Goal: Transaction & Acquisition: Purchase product/service

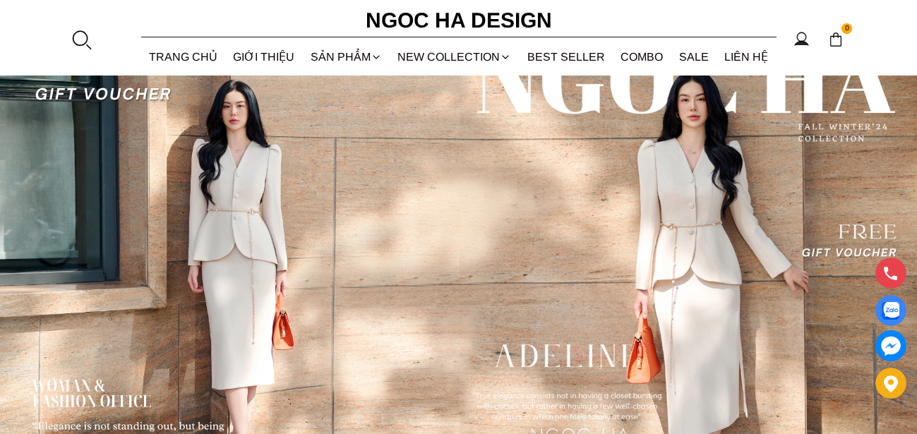
scroll to position [3419, 0]
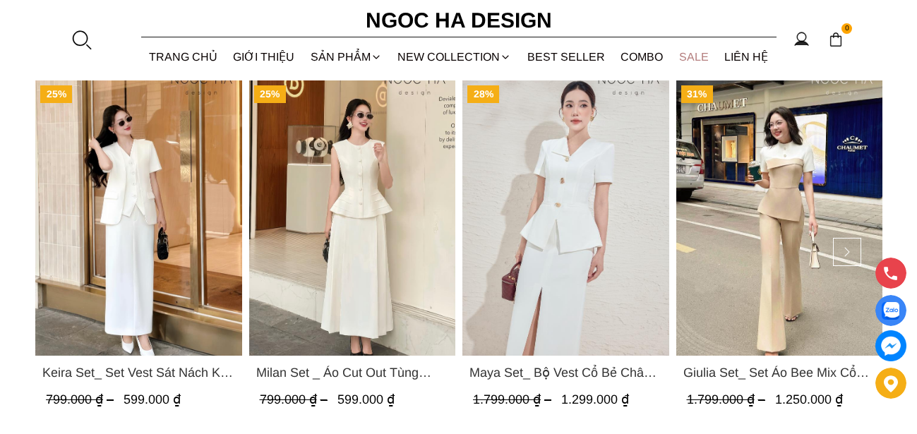
click at [698, 58] on link "SALE" at bounding box center [694, 56] width 46 height 37
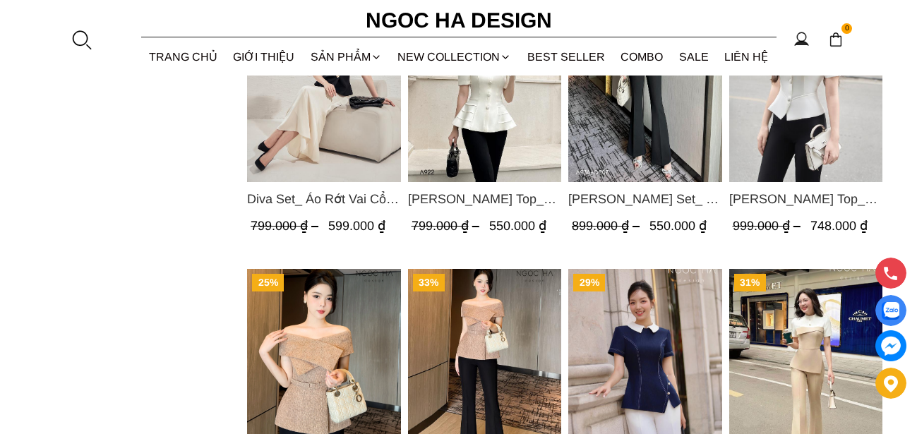
scroll to position [1341, 0]
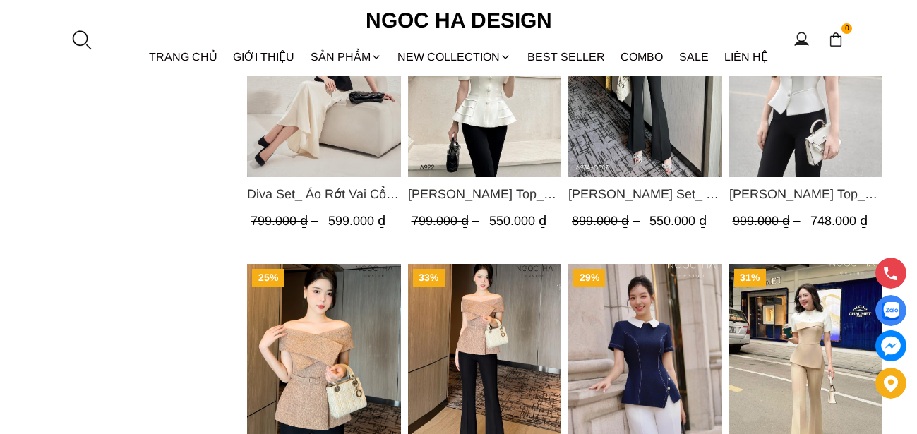
click at [334, 128] on img "Product image - Diva Set_ Áo Rớt Vai Cổ V, Chân Váy Lụa Đuôi Cá A1078+CV134" at bounding box center [324, 74] width 154 height 205
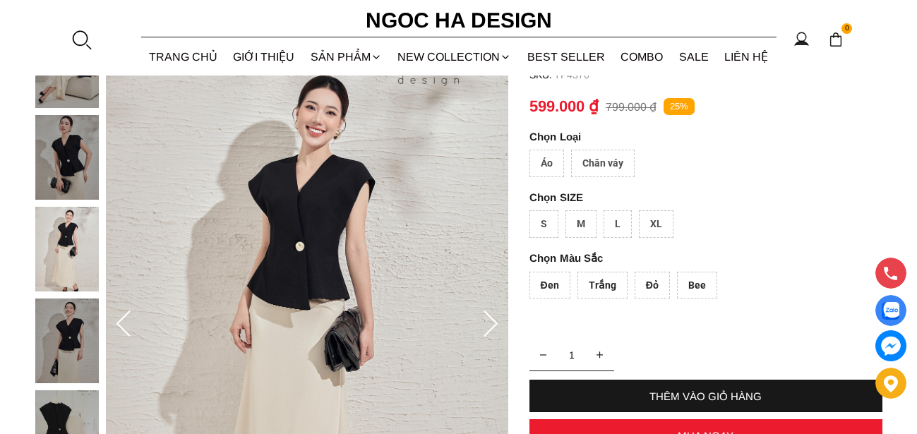
scroll to position [141, 0]
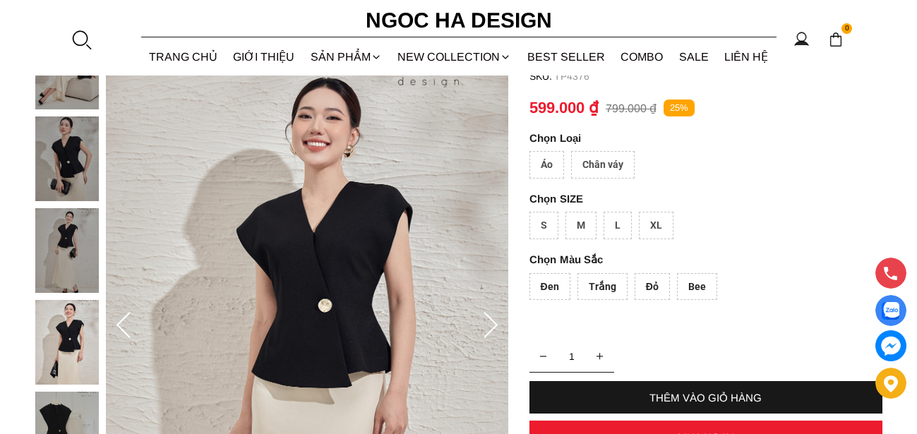
click at [600, 285] on div "Trắng" at bounding box center [602, 287] width 50 height 28
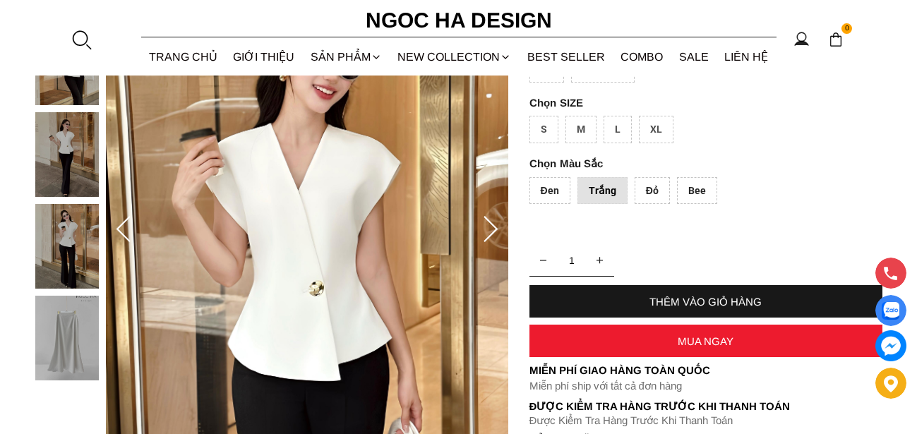
scroll to position [282, 0]
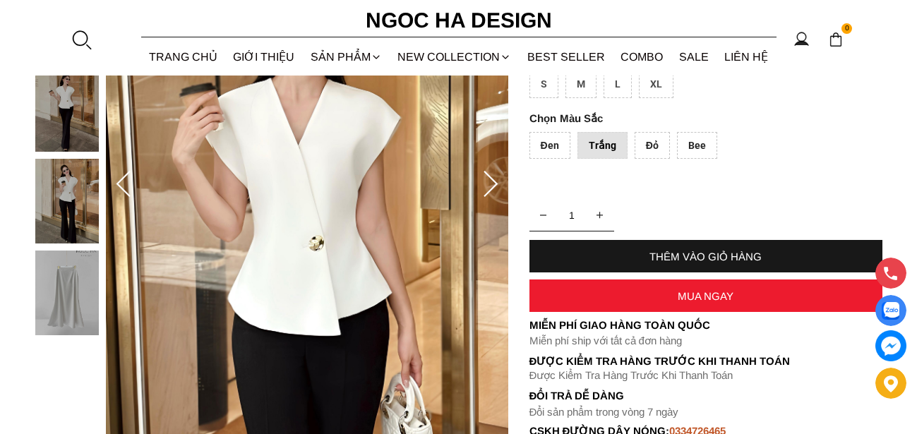
click at [658, 150] on div "Đỏ" at bounding box center [651, 146] width 35 height 28
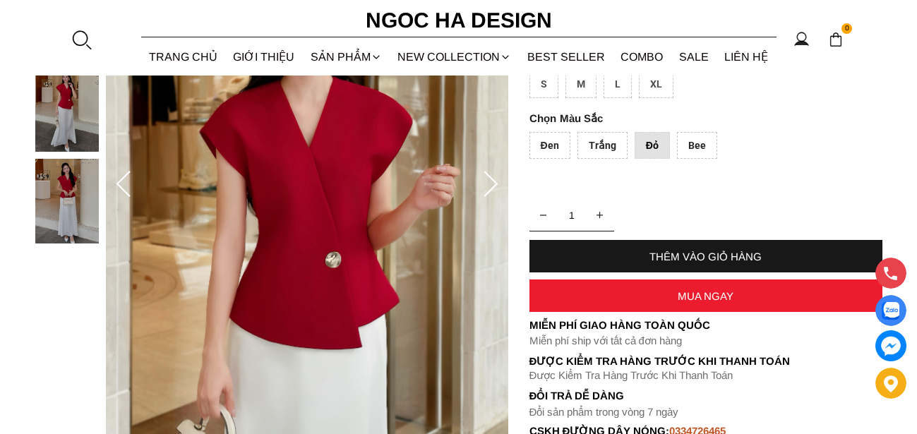
click at [700, 145] on div "Bee" at bounding box center [697, 146] width 40 height 28
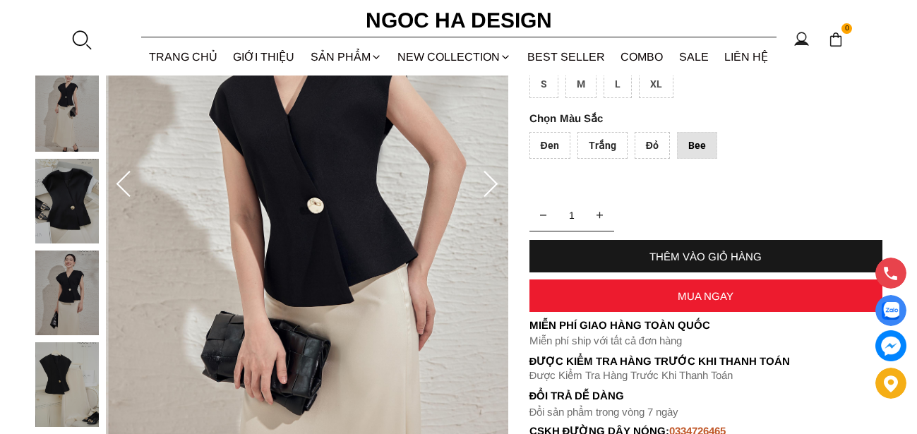
click at [550, 143] on div "Đen" at bounding box center [549, 146] width 41 height 28
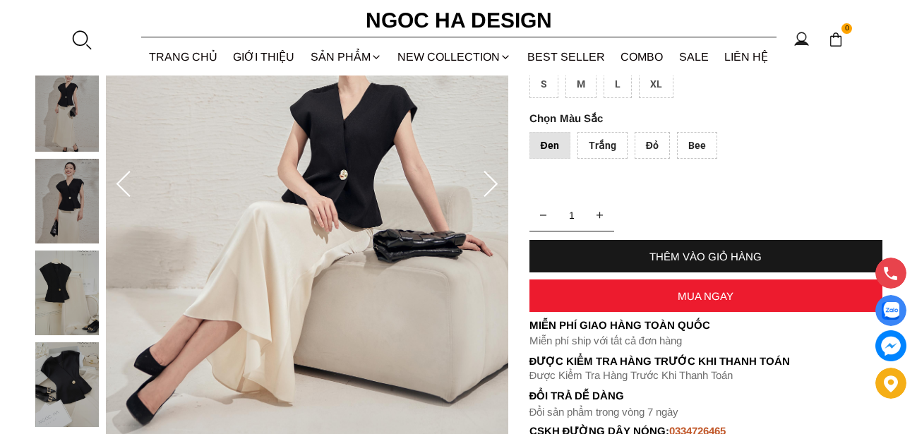
click at [646, 152] on div "Đỏ" at bounding box center [651, 146] width 35 height 28
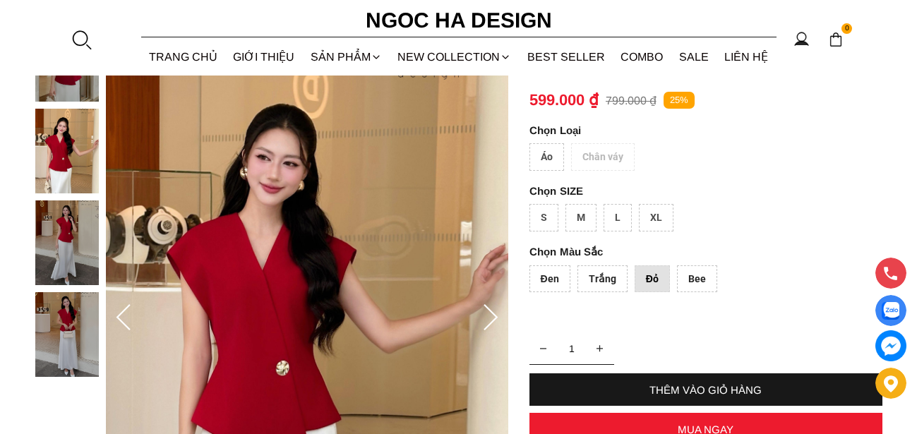
scroll to position [141, 0]
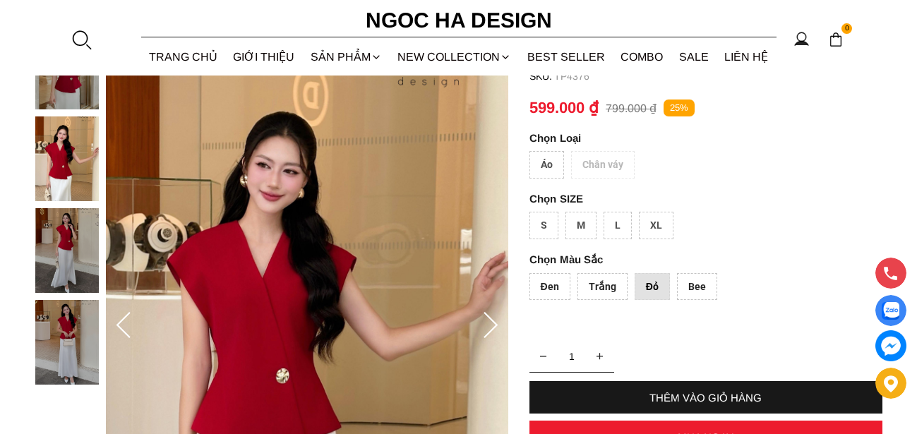
click at [610, 166] on div "Áo Chân váy" at bounding box center [705, 168] width 353 height 35
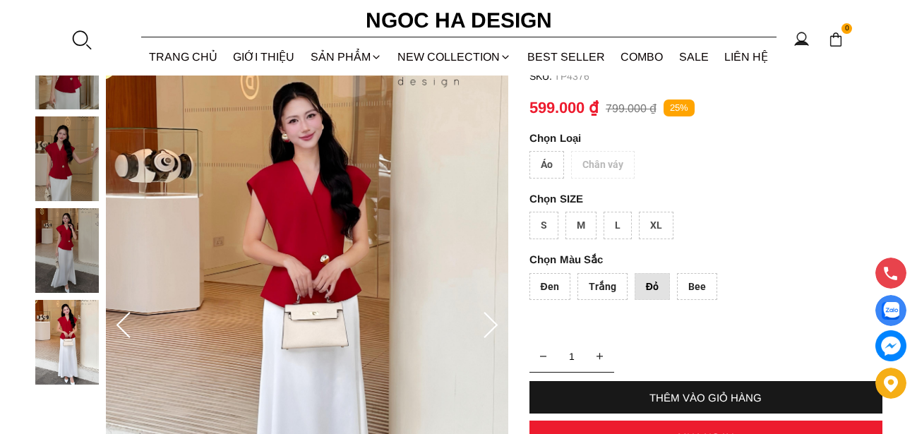
click at [592, 283] on div "Trắng" at bounding box center [602, 287] width 50 height 28
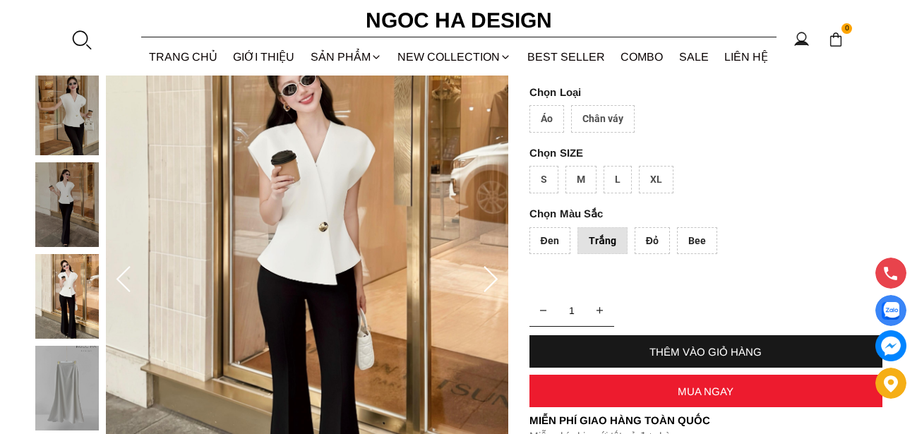
scroll to position [212, 0]
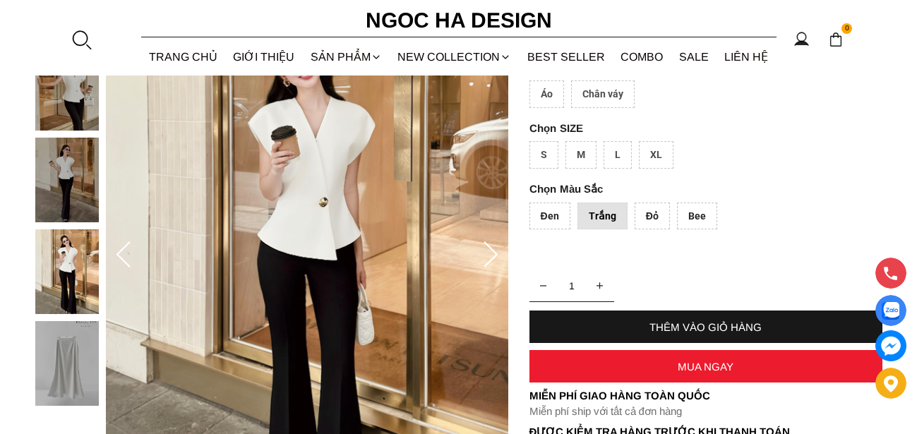
click at [610, 95] on div "Chân váy" at bounding box center [602, 94] width 63 height 28
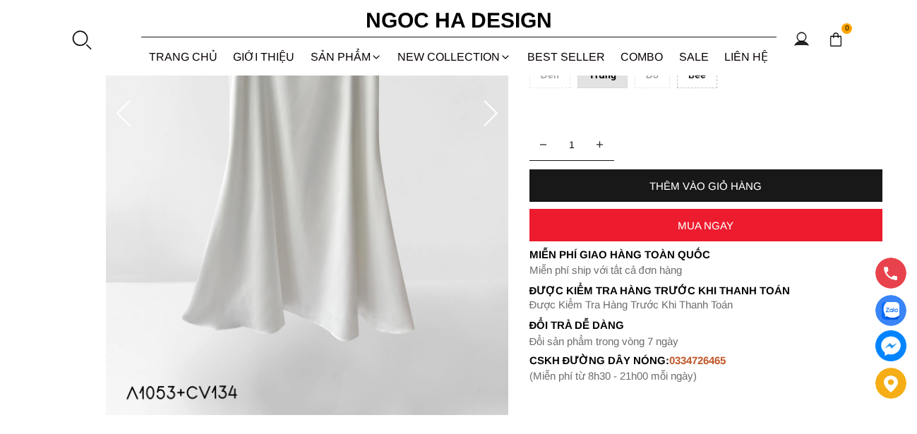
scroll to position [282, 0]
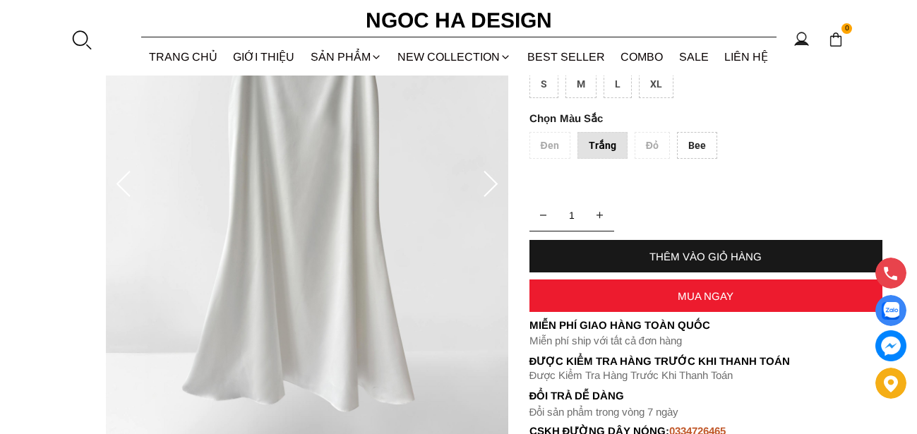
click at [550, 143] on div "Đen Trắng Đỏ Bee" at bounding box center [705, 149] width 353 height 35
click at [689, 148] on div "Bee" at bounding box center [697, 146] width 40 height 28
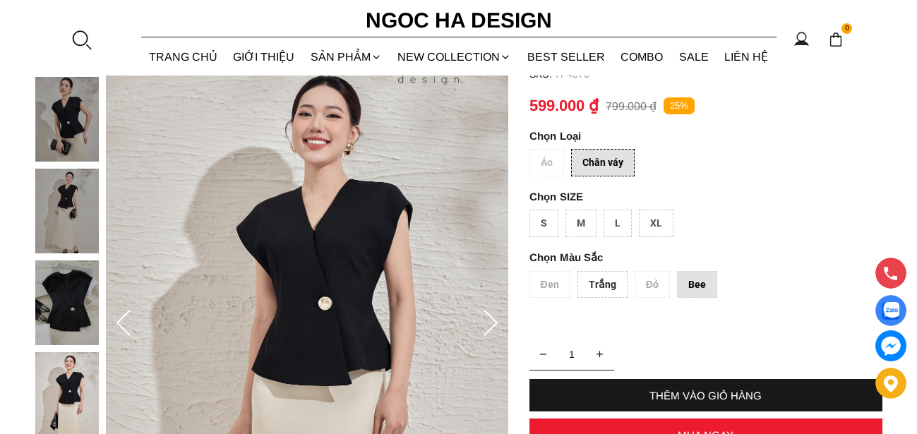
scroll to position [141, 0]
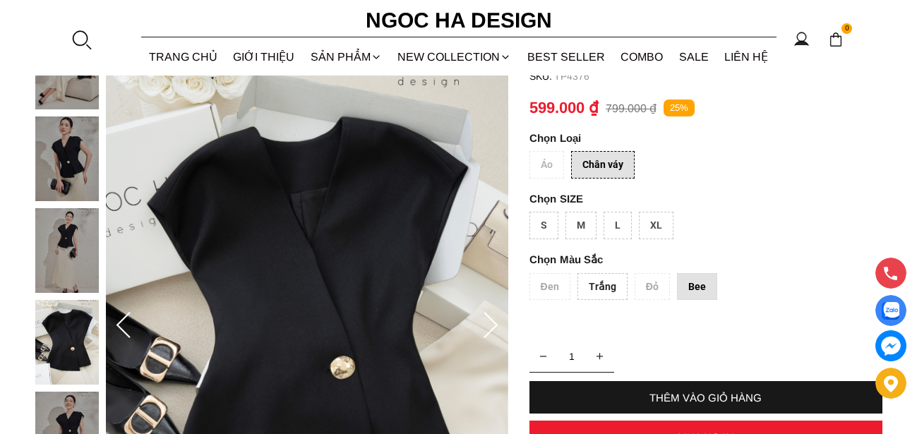
click at [68, 300] on img at bounding box center [66, 342] width 63 height 85
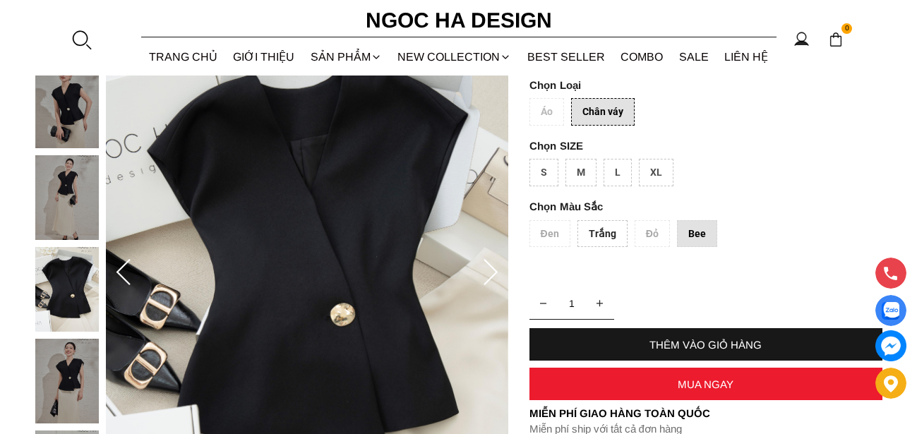
scroll to position [184, 0]
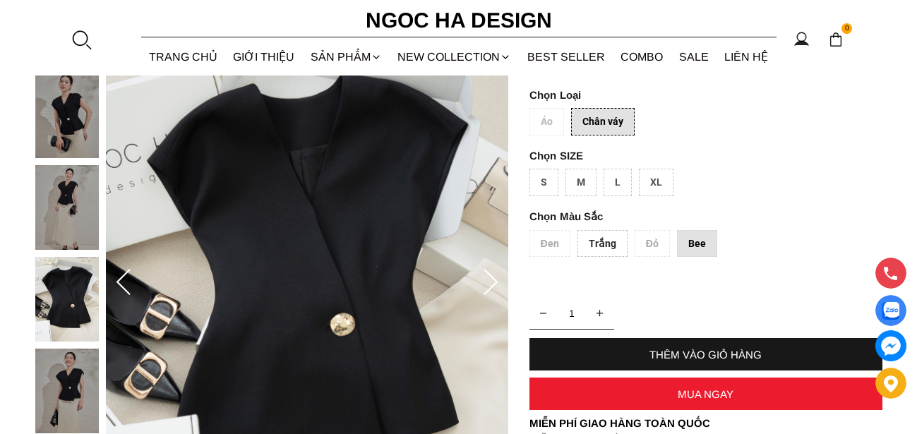
click at [67, 199] on img at bounding box center [66, 207] width 63 height 85
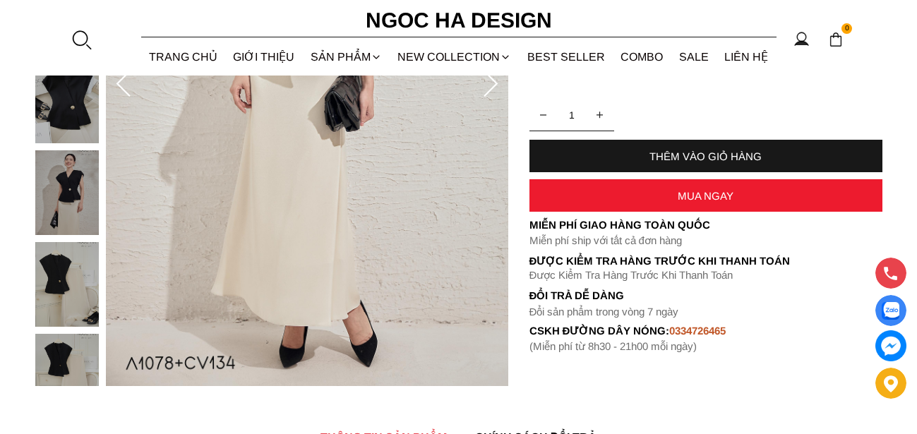
scroll to position [396, 0]
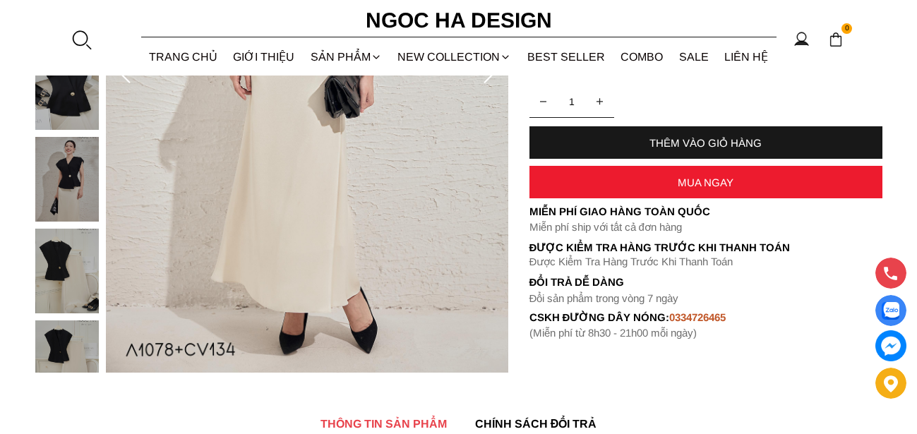
click at [47, 262] on img at bounding box center [66, 271] width 63 height 85
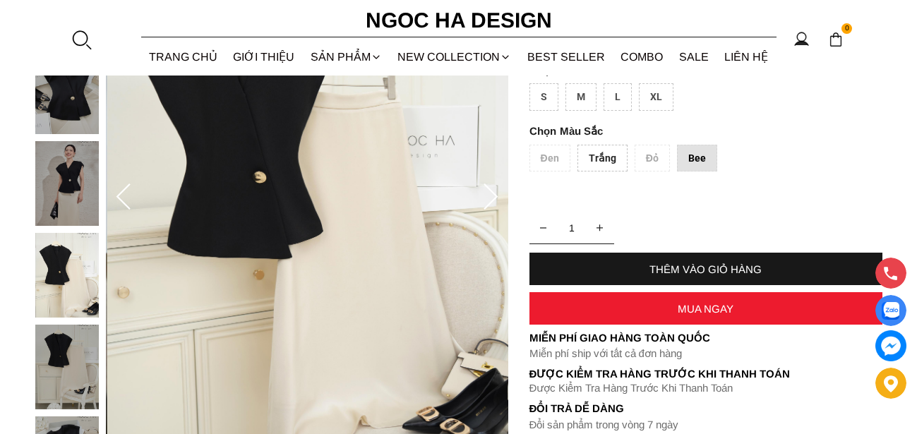
scroll to position [184, 0]
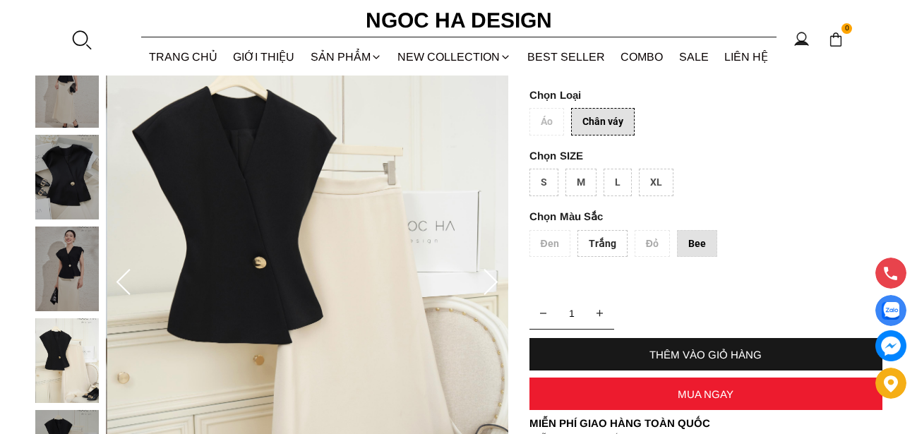
click at [59, 273] on img at bounding box center [66, 268] width 63 height 85
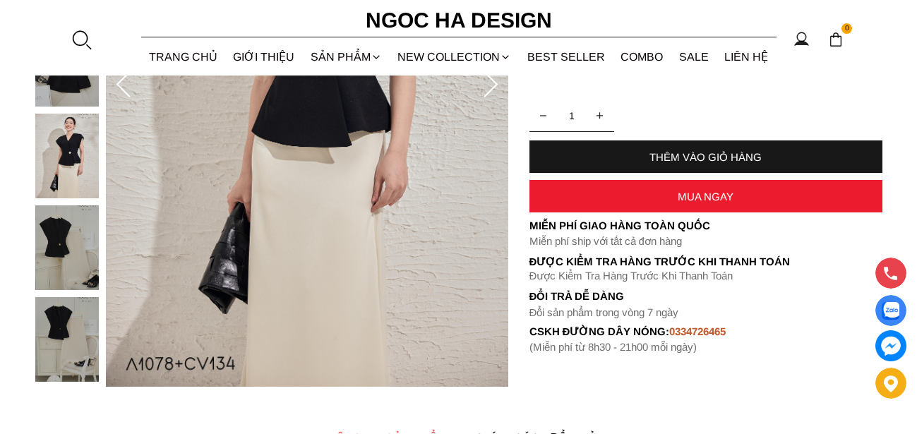
scroll to position [423, 0]
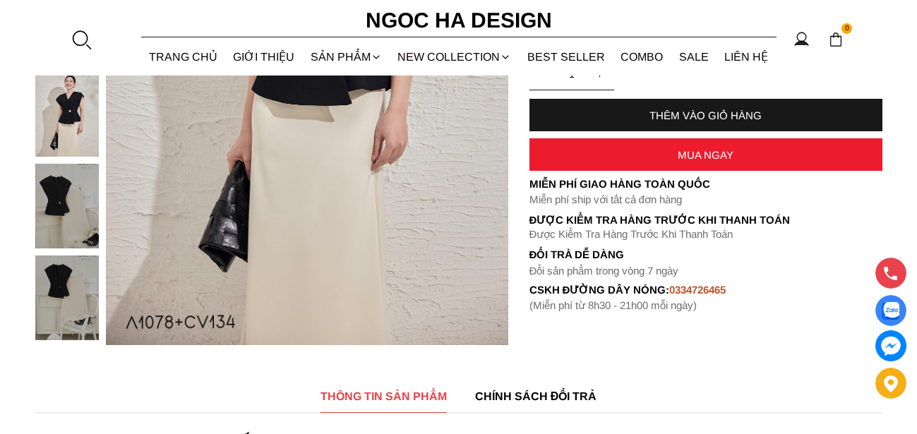
click at [75, 208] on div at bounding box center [70, 163] width 71 height 917
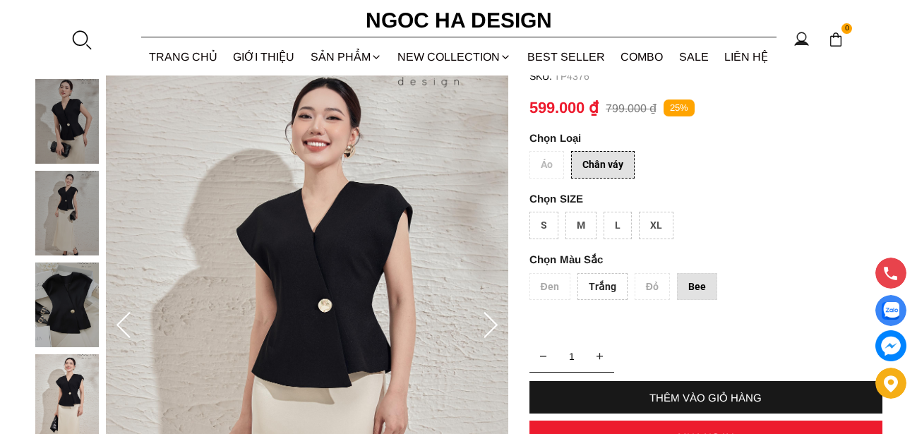
scroll to position [212, 0]
